Goal: Find specific page/section: Find specific page/section

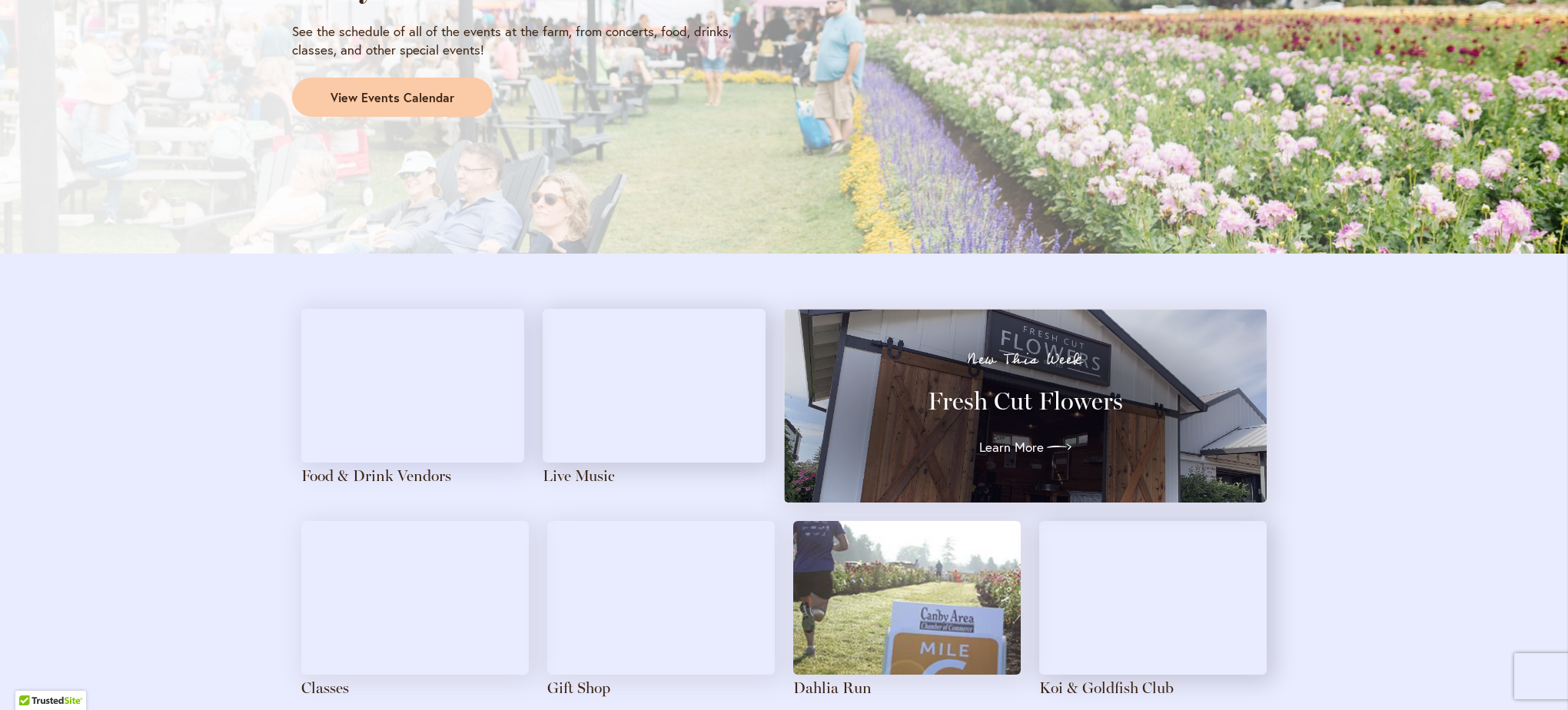
scroll to position [1460, 0]
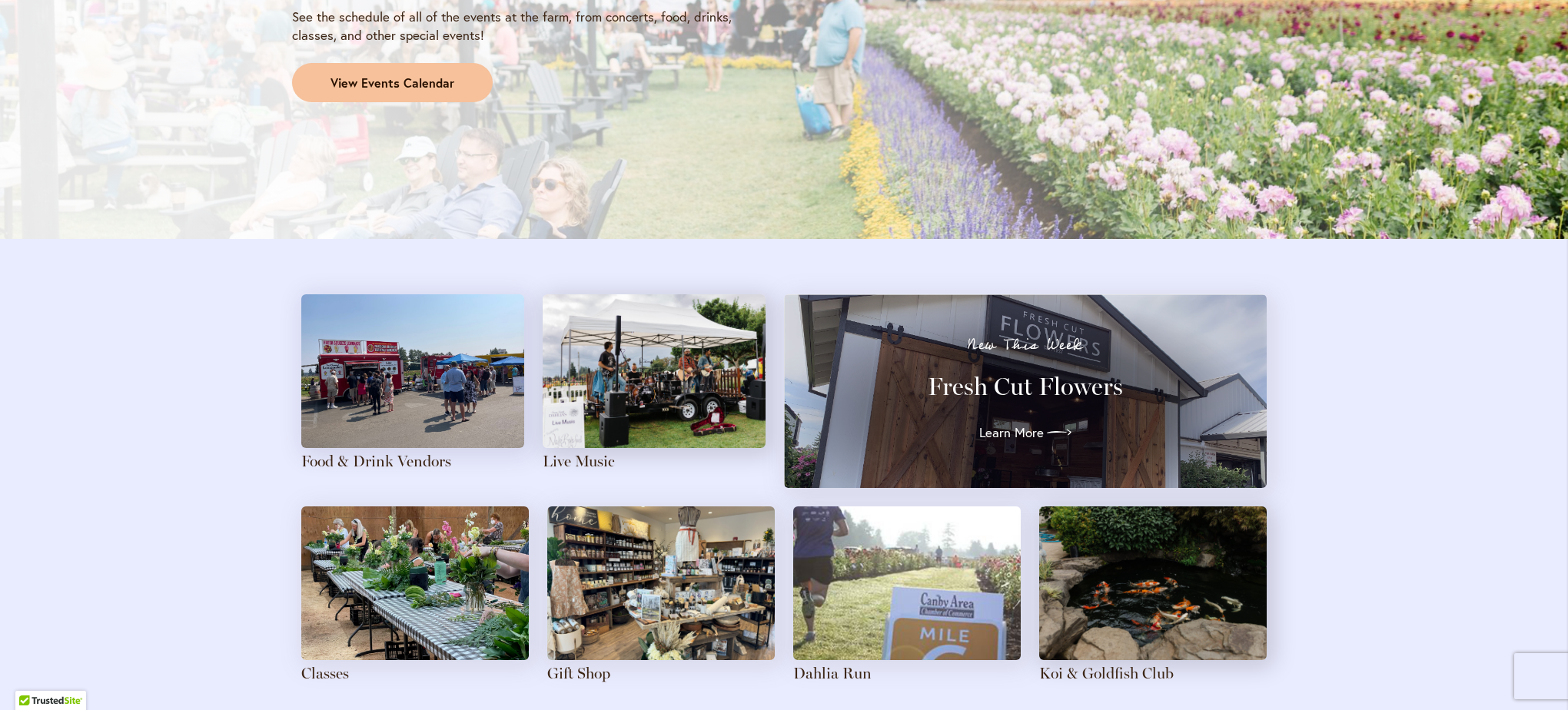
click at [365, 80] on span "View Events Calendar" at bounding box center [392, 84] width 123 height 18
